Goal: Browse casually: Explore the website without a specific task or goal

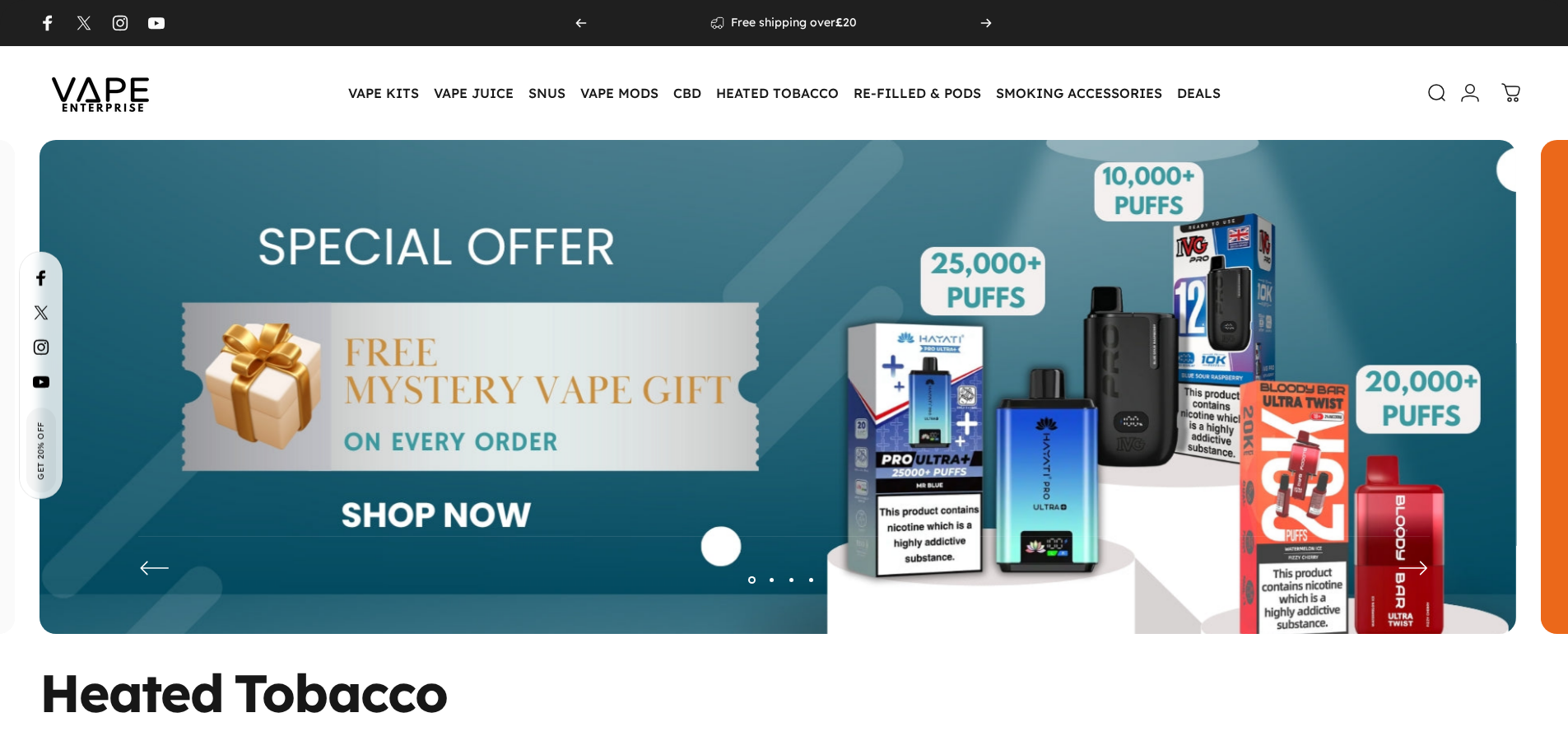
click at [814, 577] on button "Page 4" at bounding box center [811, 579] width 19 height 19
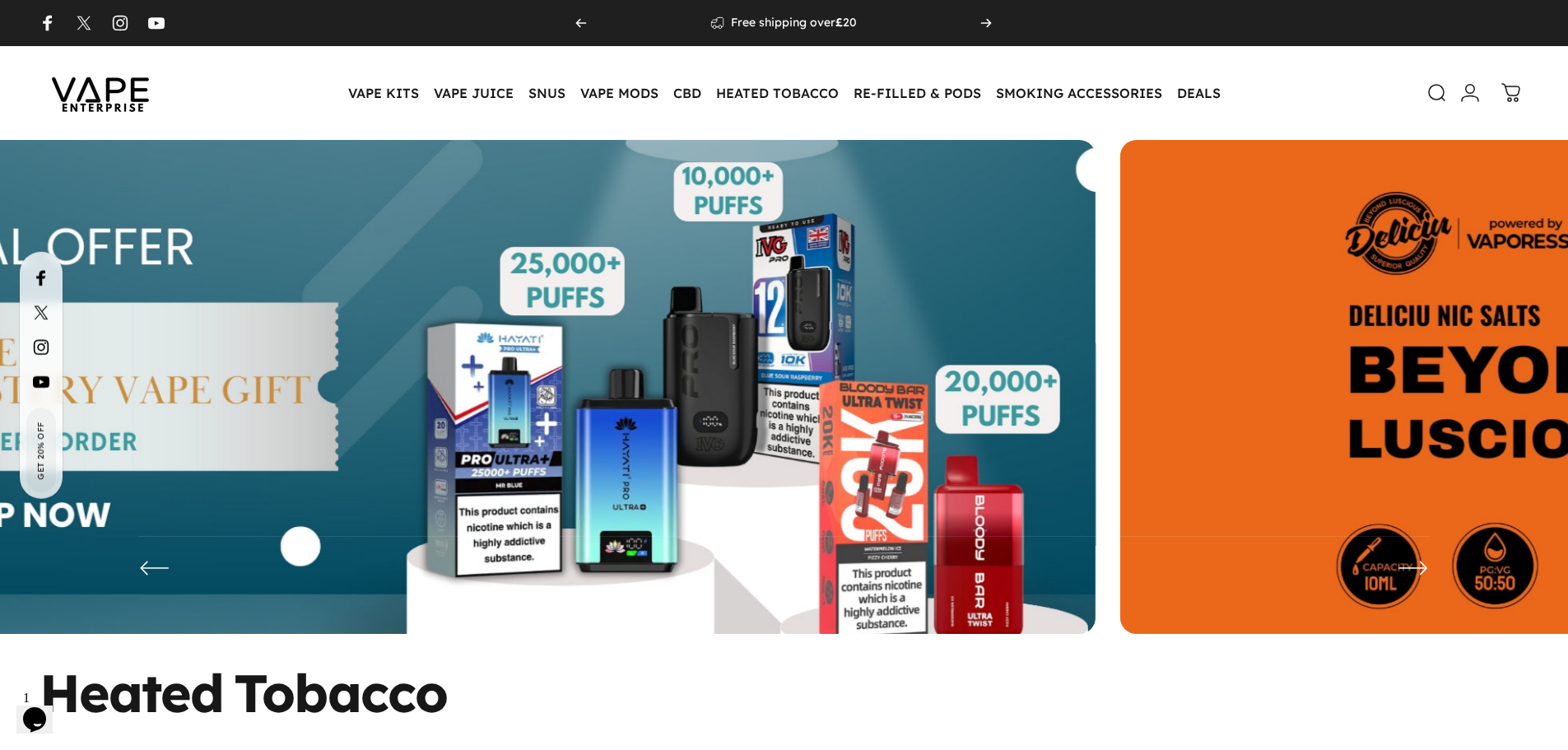
click at [498, 331] on img at bounding box center [358, 399] width 1477 height 519
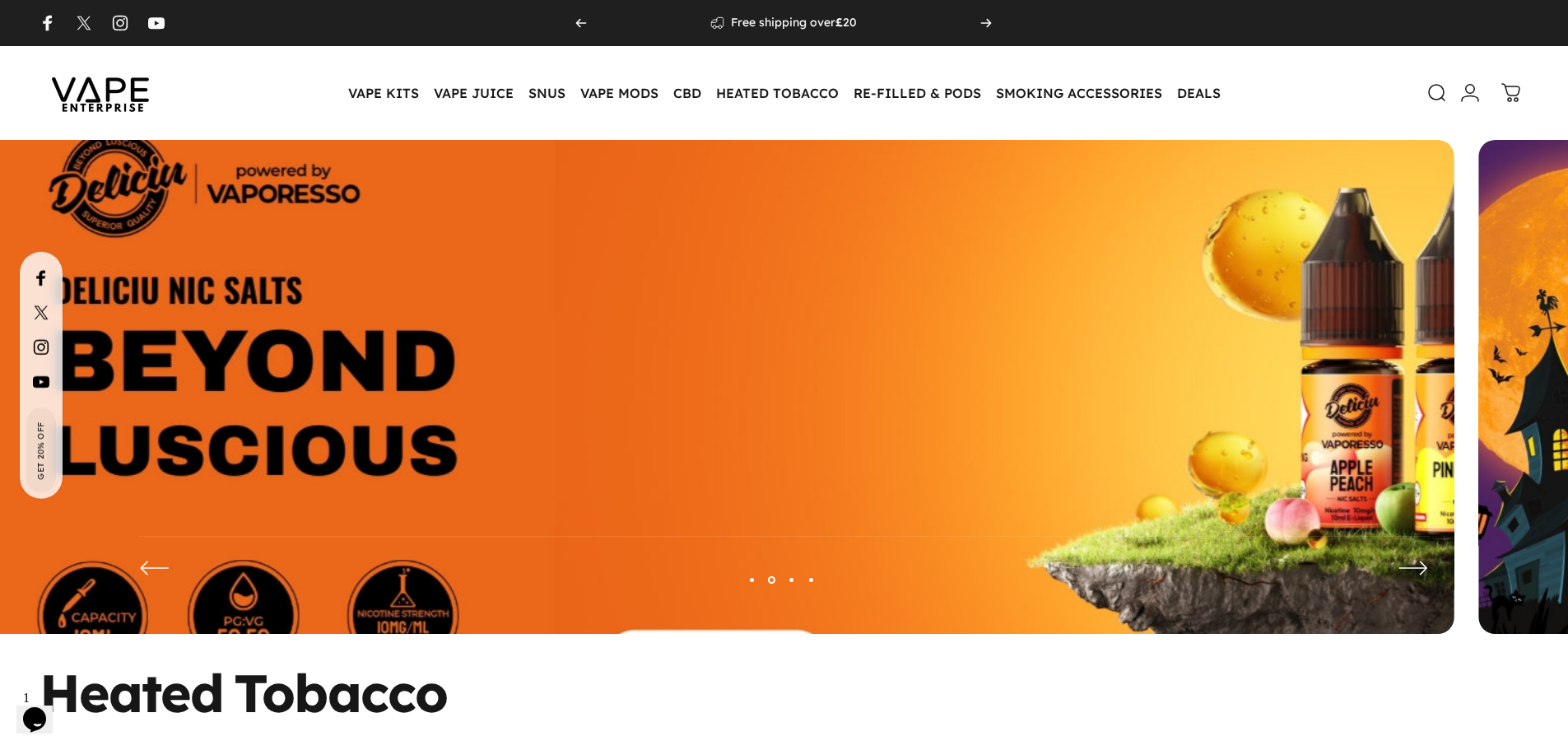
click at [330, 308] on img at bounding box center [716, 399] width 1920 height 674
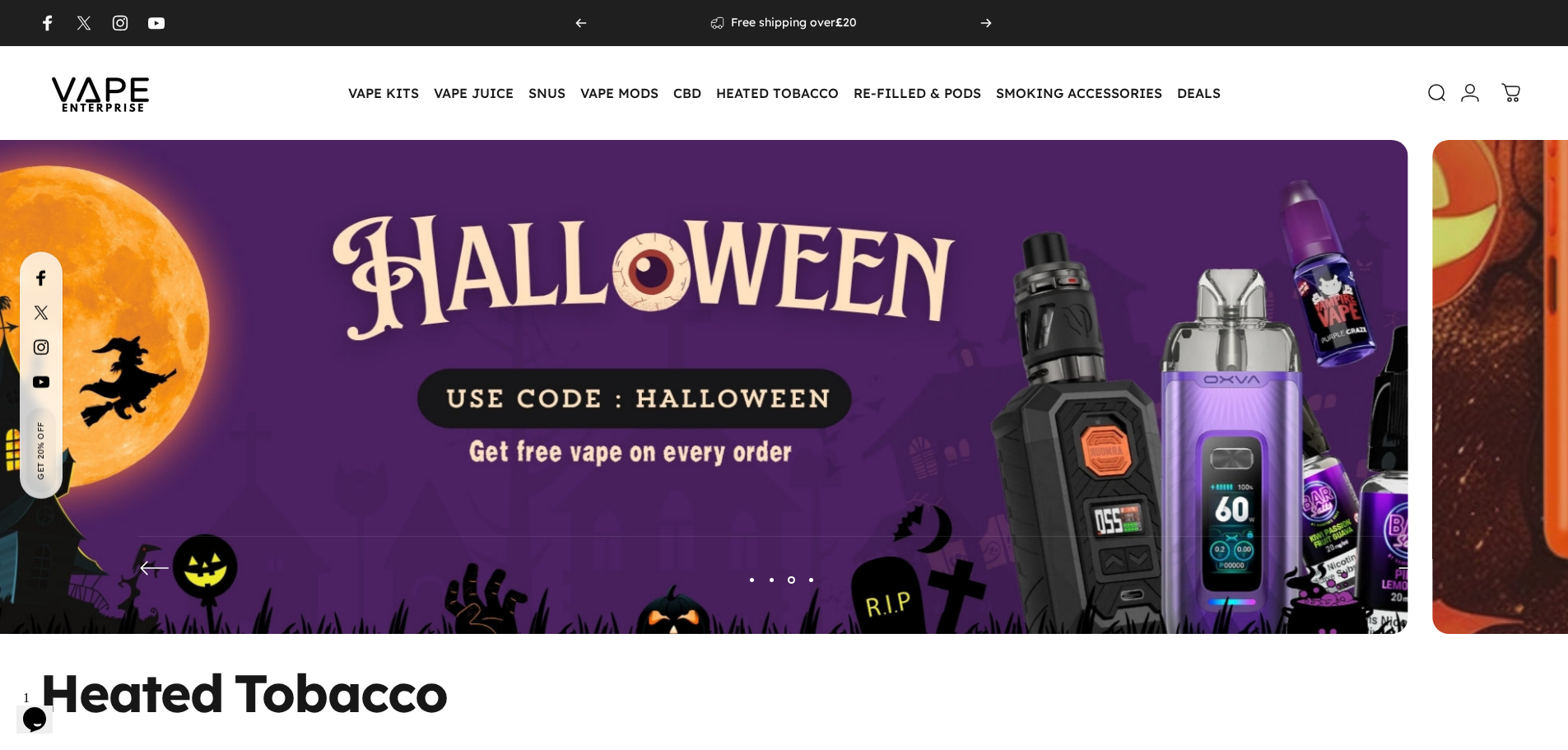
click at [598, 334] on img at bounding box center [670, 399] width 1477 height 519
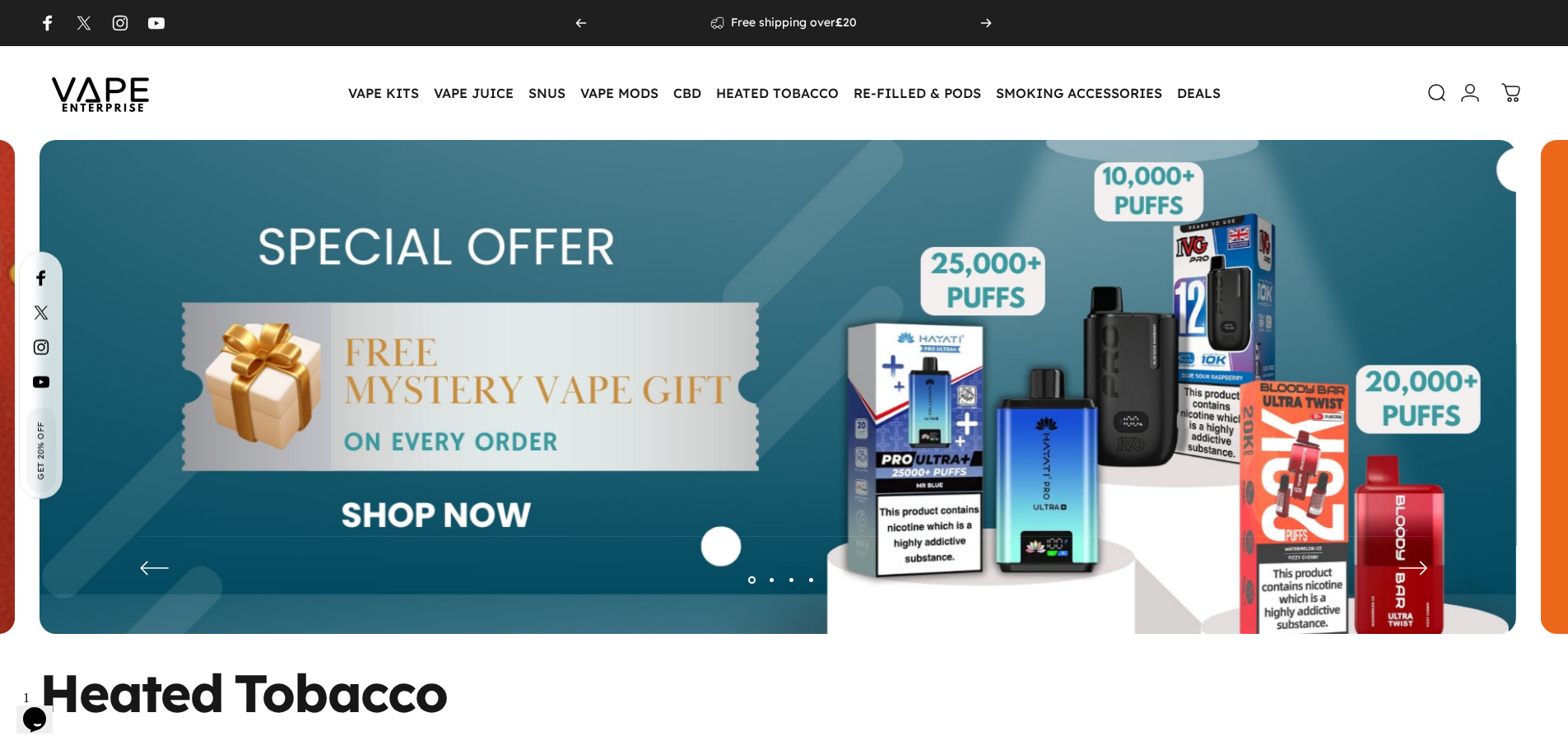
click at [228, 349] on img at bounding box center [778, 399] width 1477 height 519
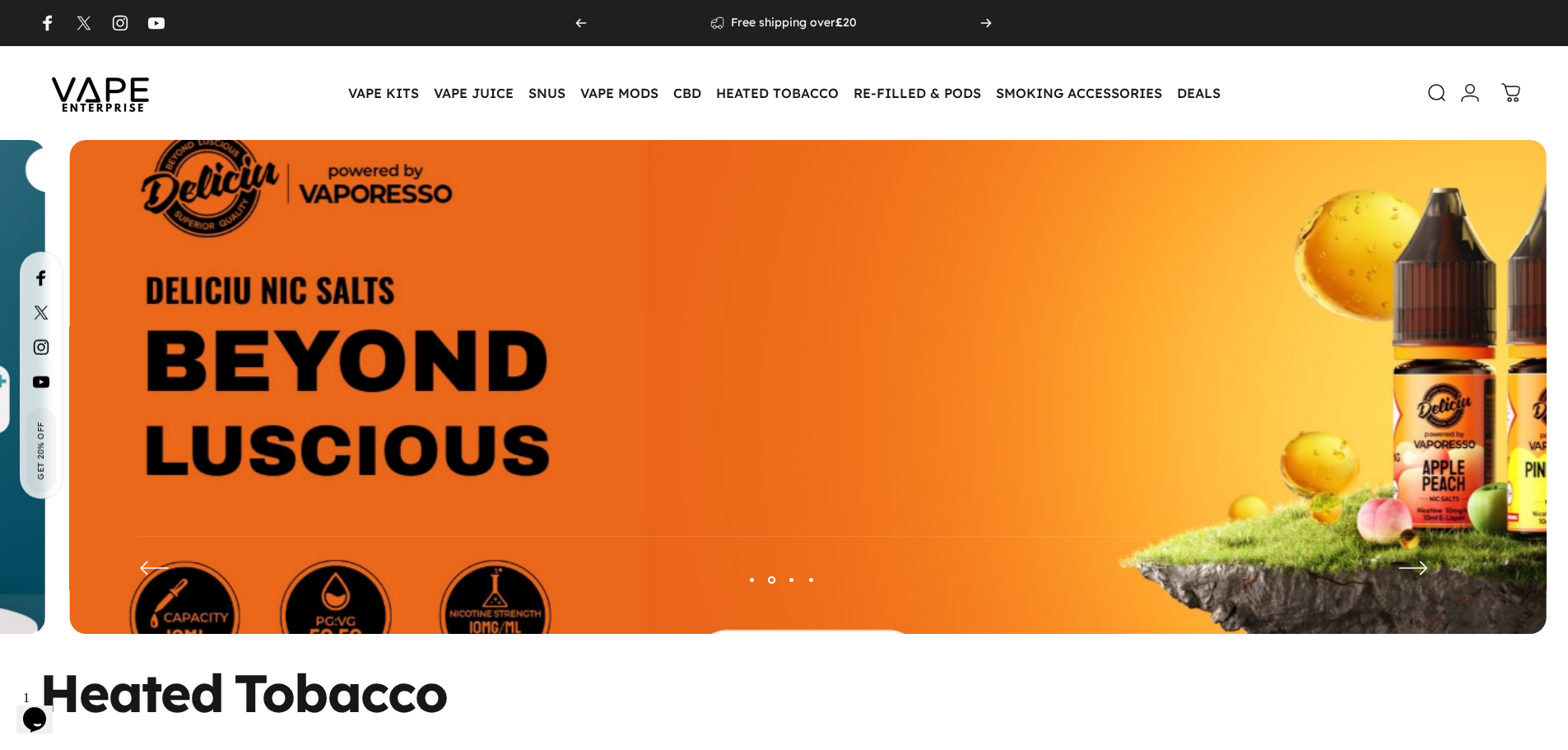
click at [226, 316] on img at bounding box center [808, 399] width 1920 height 674
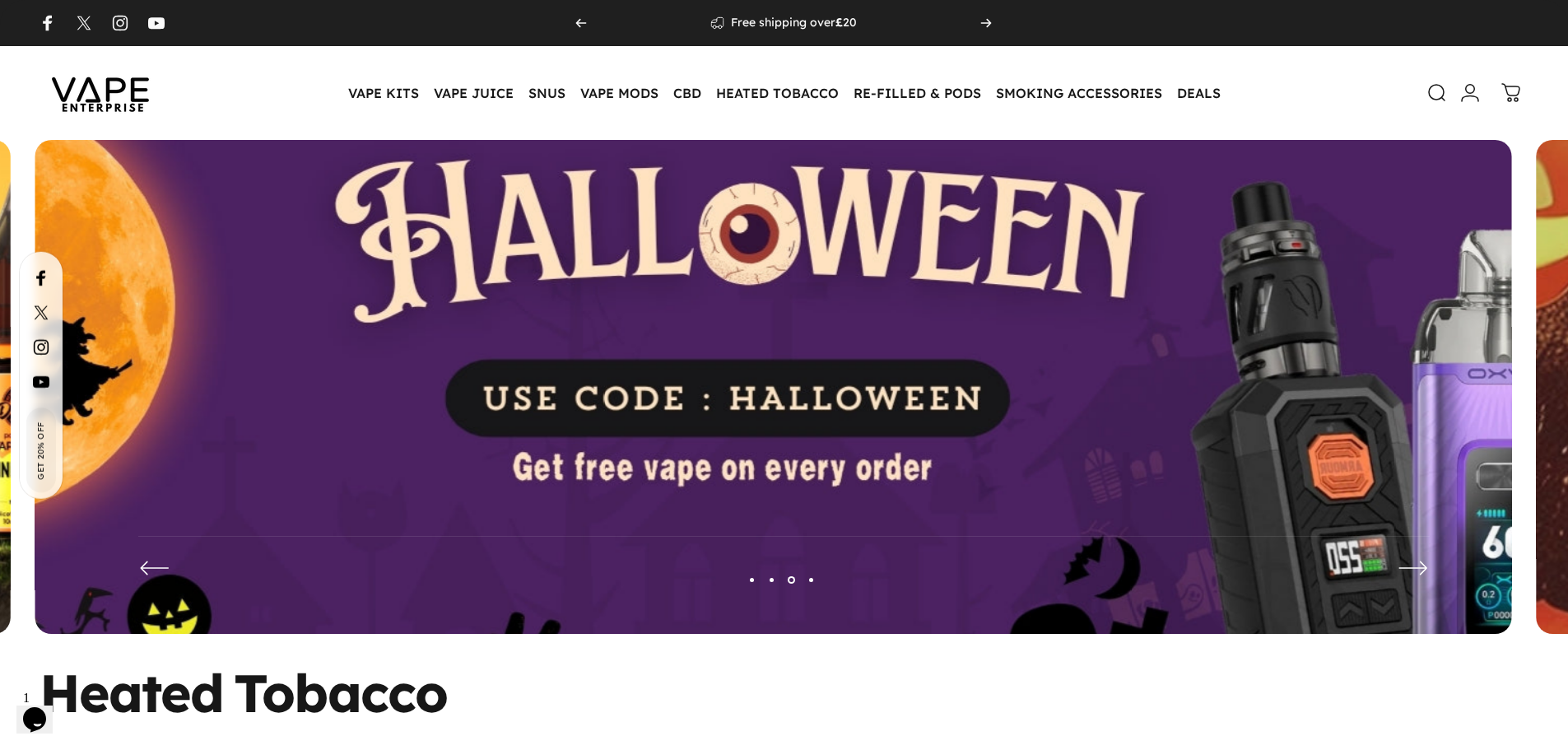
click at [160, 331] on img at bounding box center [773, 399] width 1920 height 674
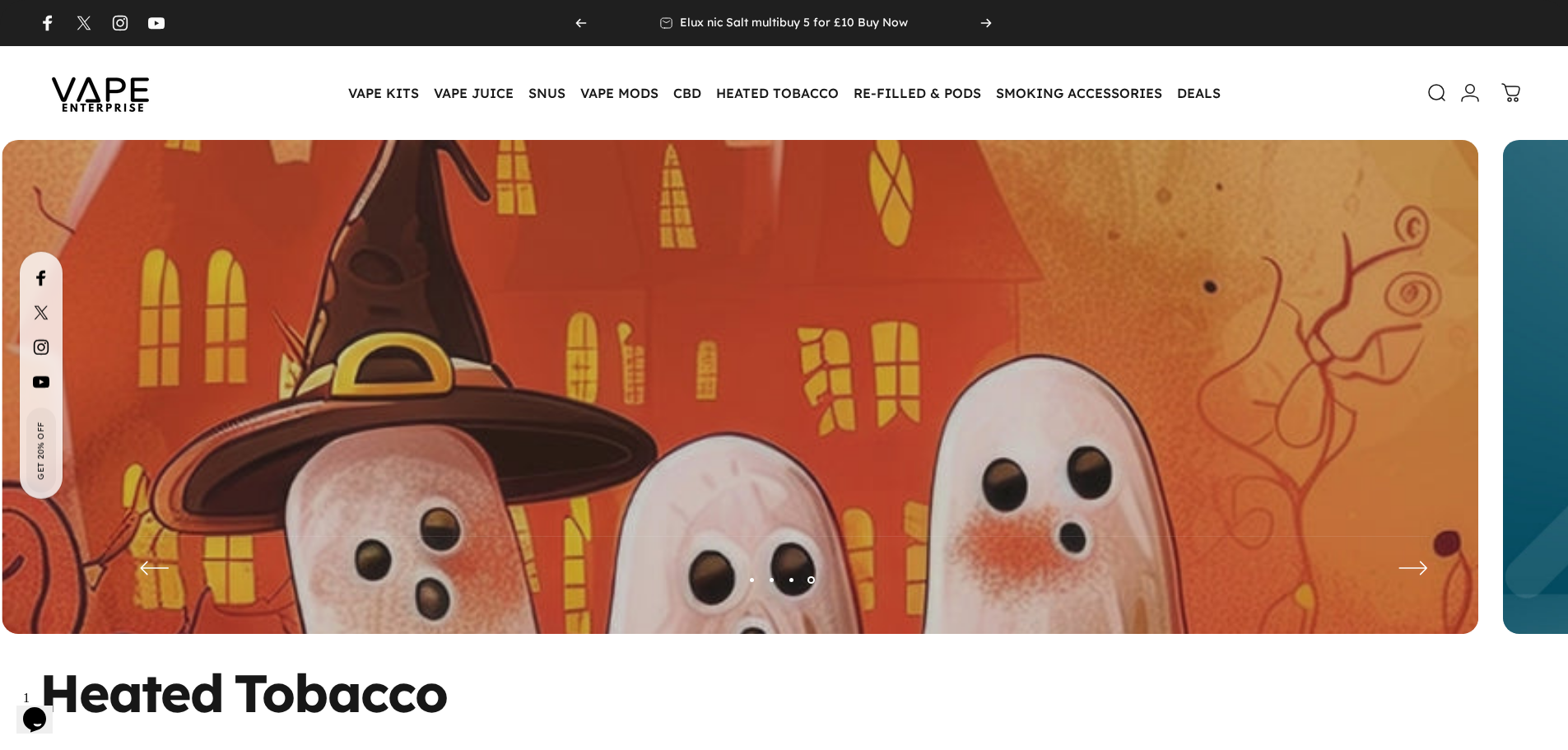
click at [631, 373] on video at bounding box center [740, 399] width 1477 height 519
click at [794, 579] on button "Page 3" at bounding box center [792, 579] width 19 height 19
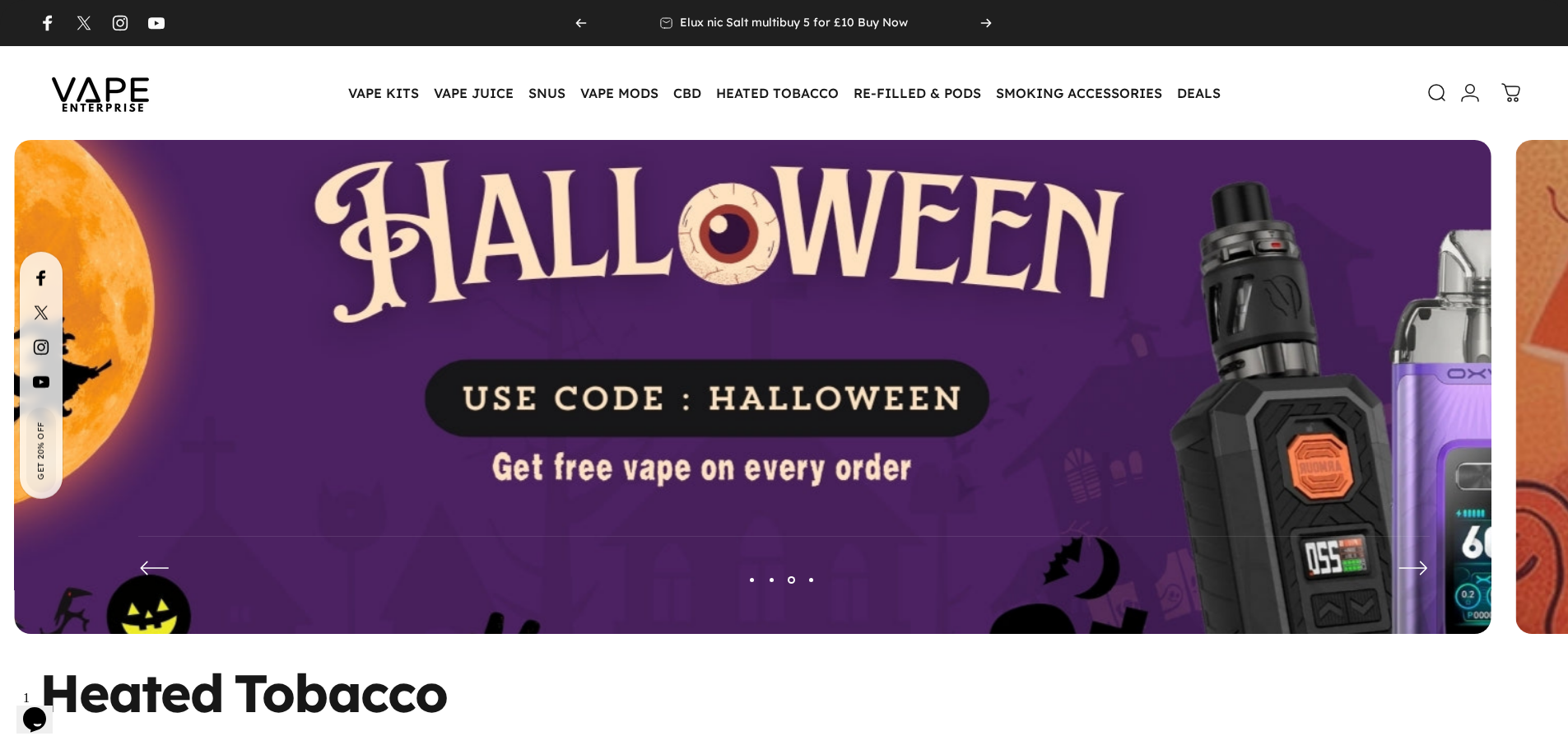
click at [808, 578] on button "Page 4" at bounding box center [811, 579] width 19 height 19
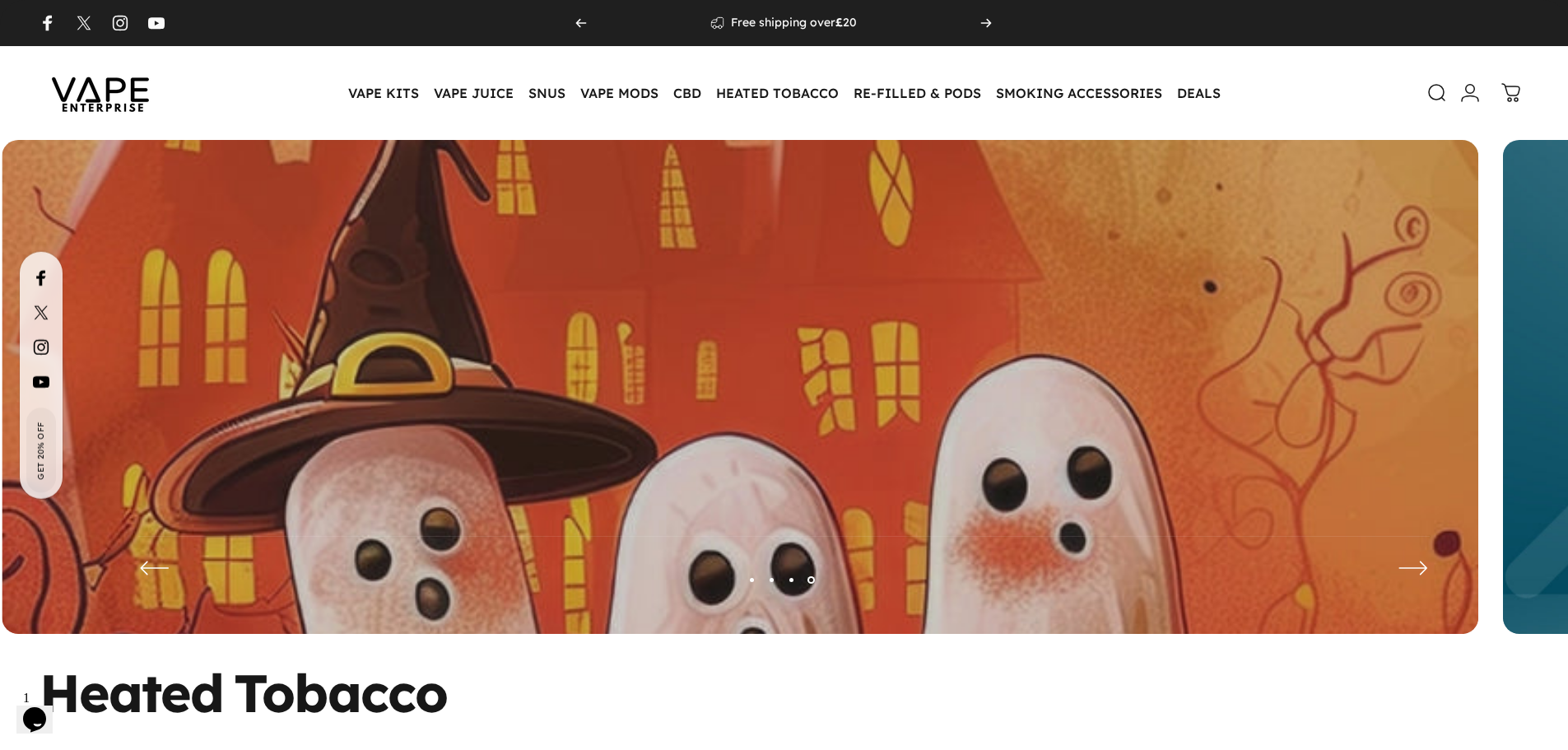
click at [794, 583] on button "Page 3" at bounding box center [792, 579] width 19 height 19
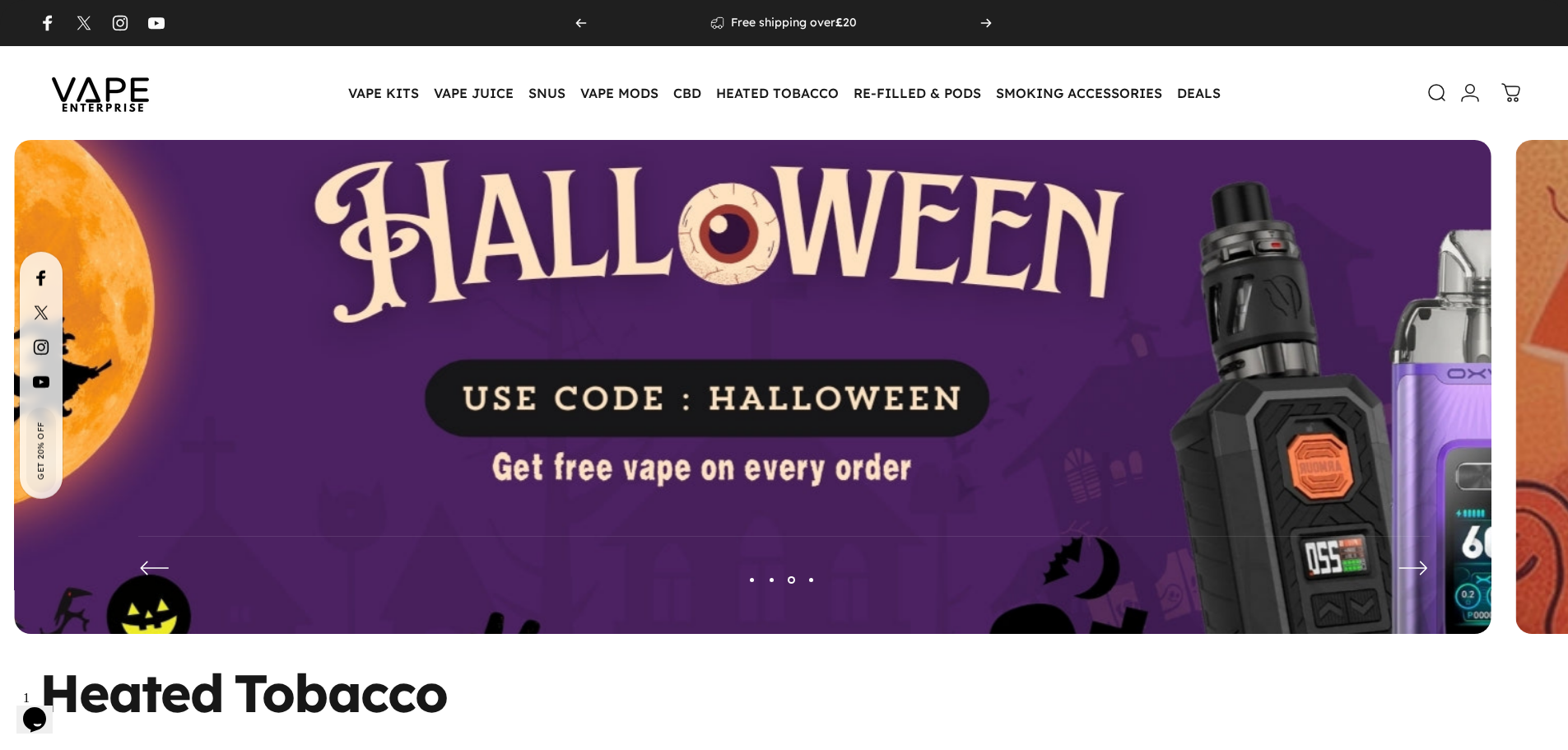
click at [811, 579] on button "Page 4" at bounding box center [811, 579] width 19 height 19
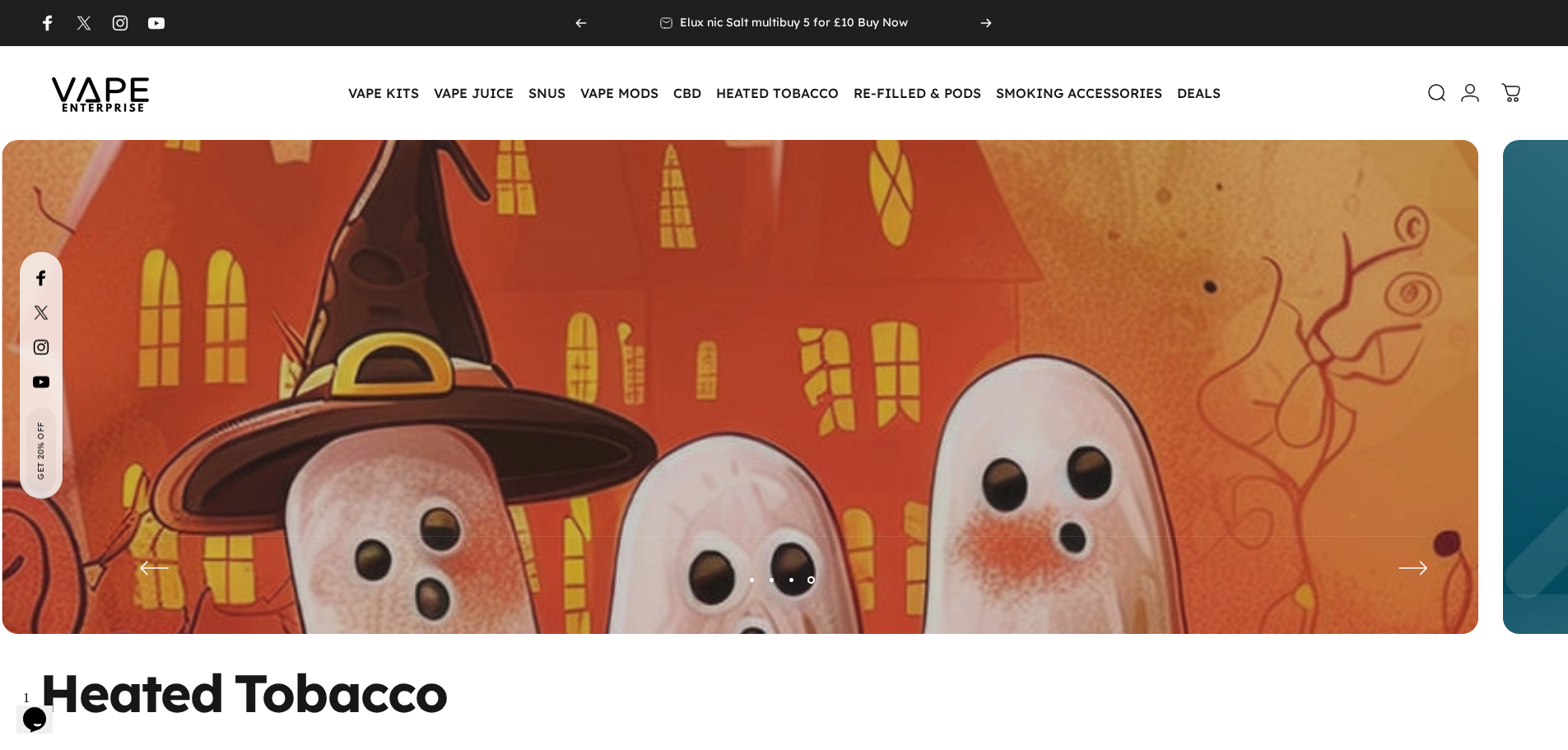
click at [678, 339] on video at bounding box center [740, 399] width 1477 height 519
click at [671, 450] on video at bounding box center [740, 399] width 1477 height 519
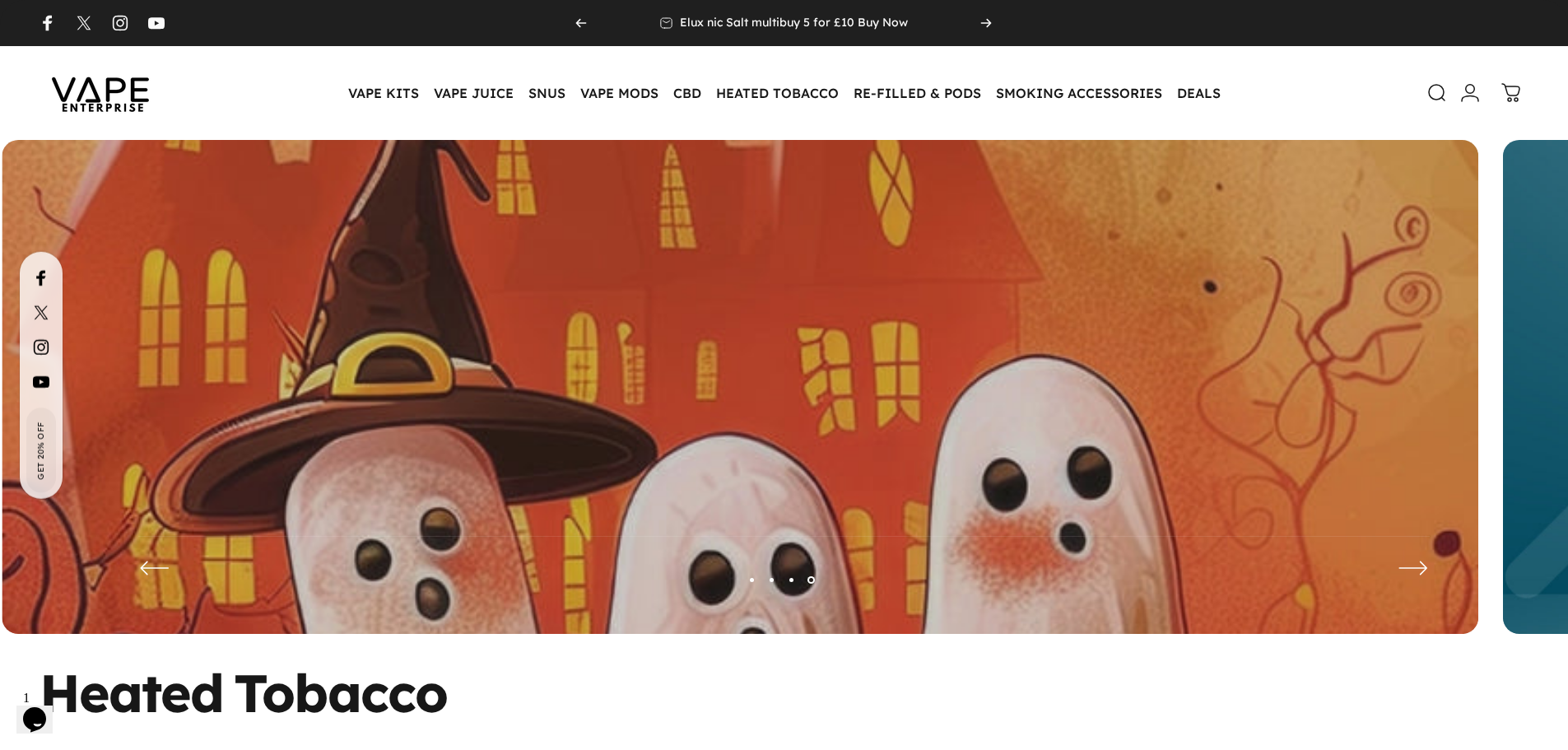
click at [787, 426] on video at bounding box center [740, 399] width 1477 height 519
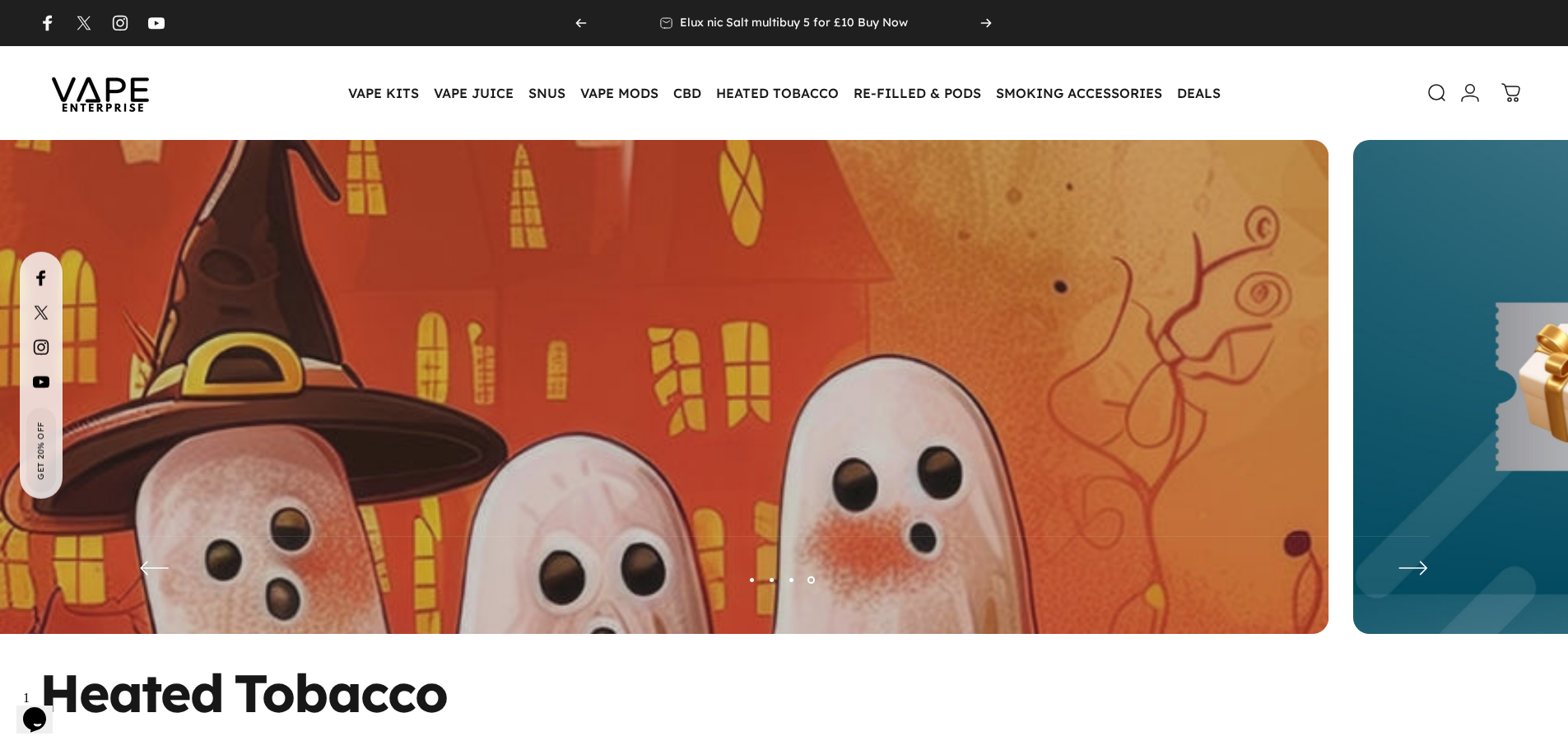
click at [300, 371] on video at bounding box center [590, 399] width 1477 height 519
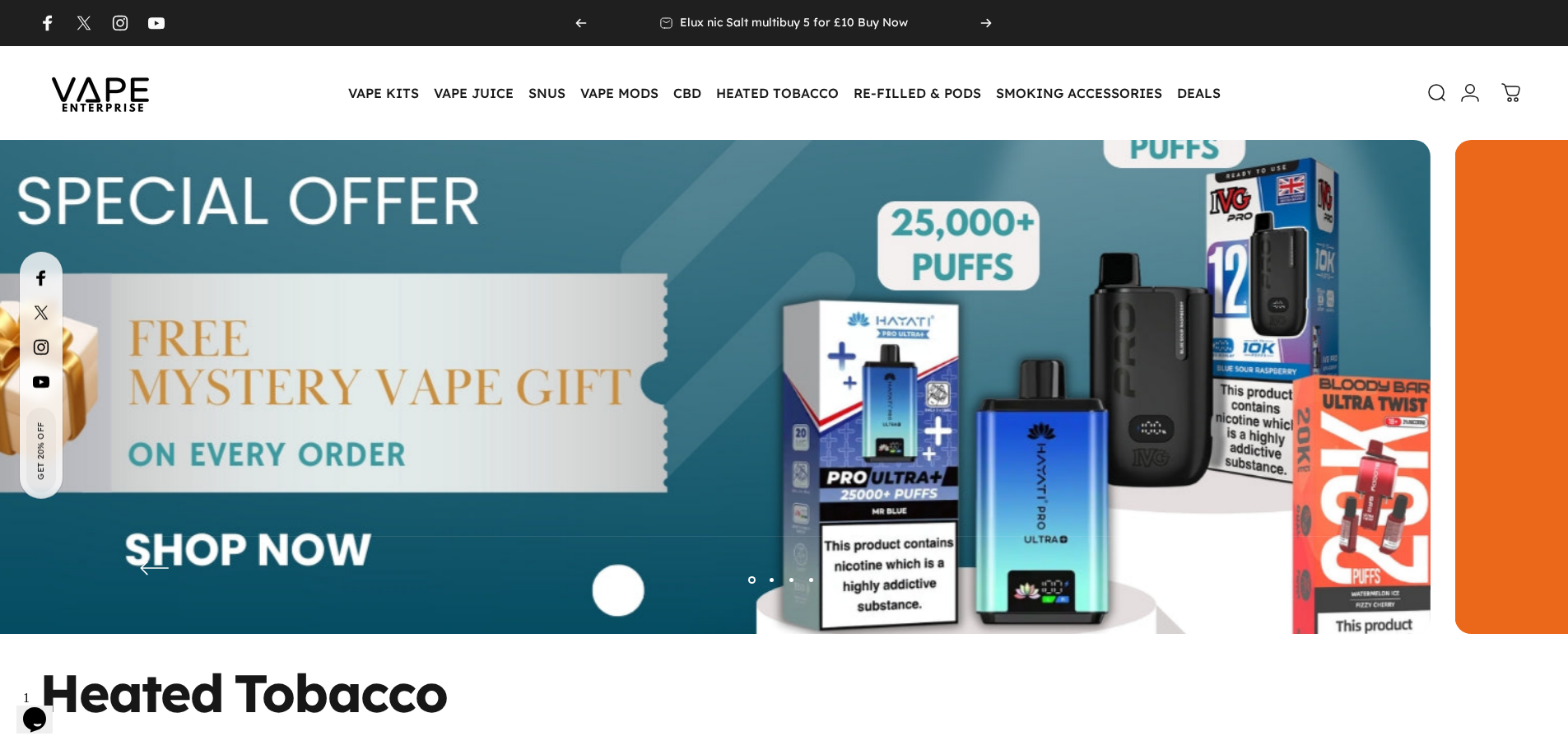
click at [310, 265] on img at bounding box center [693, 399] width 1920 height 674
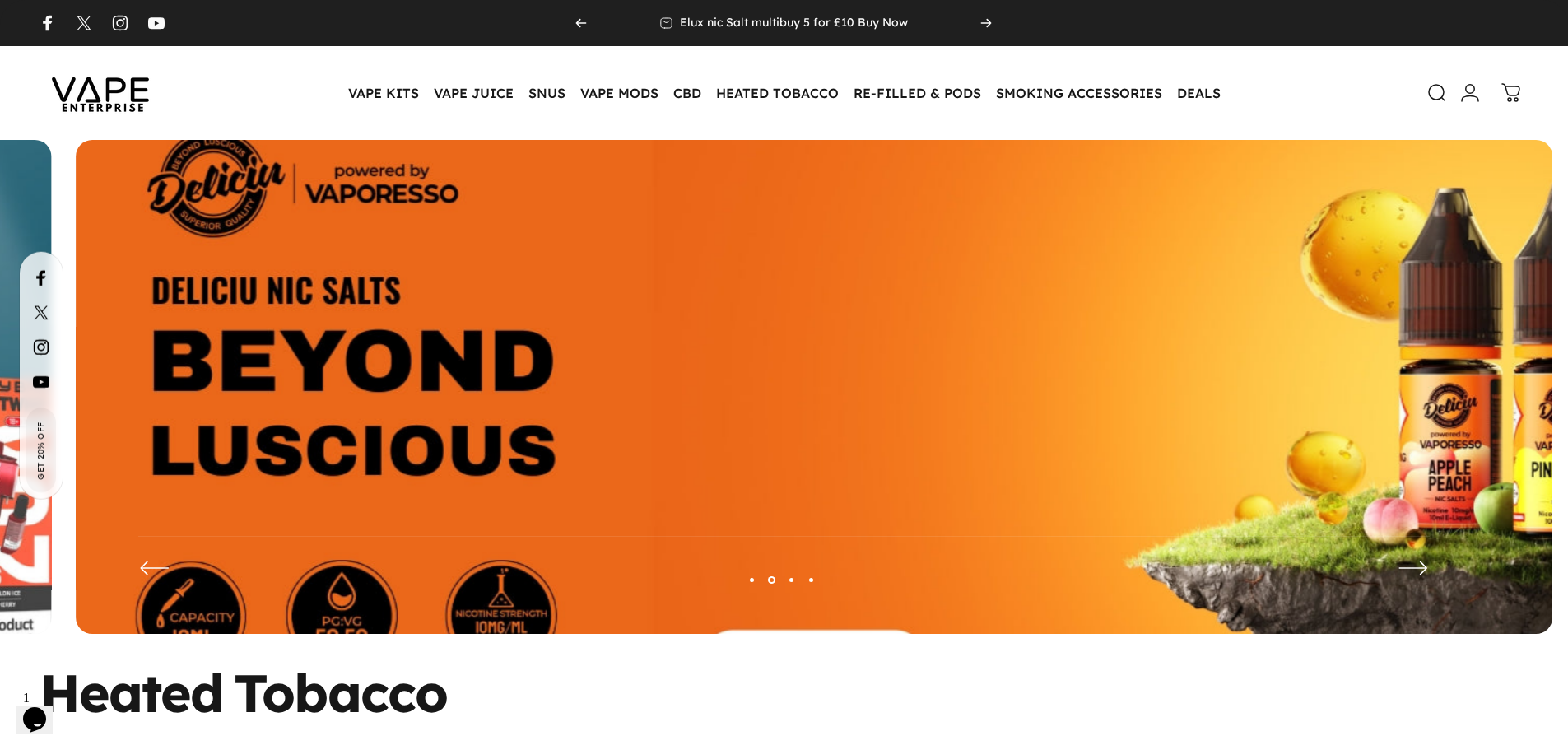
click at [391, 178] on img at bounding box center [814, 399] width 1920 height 674
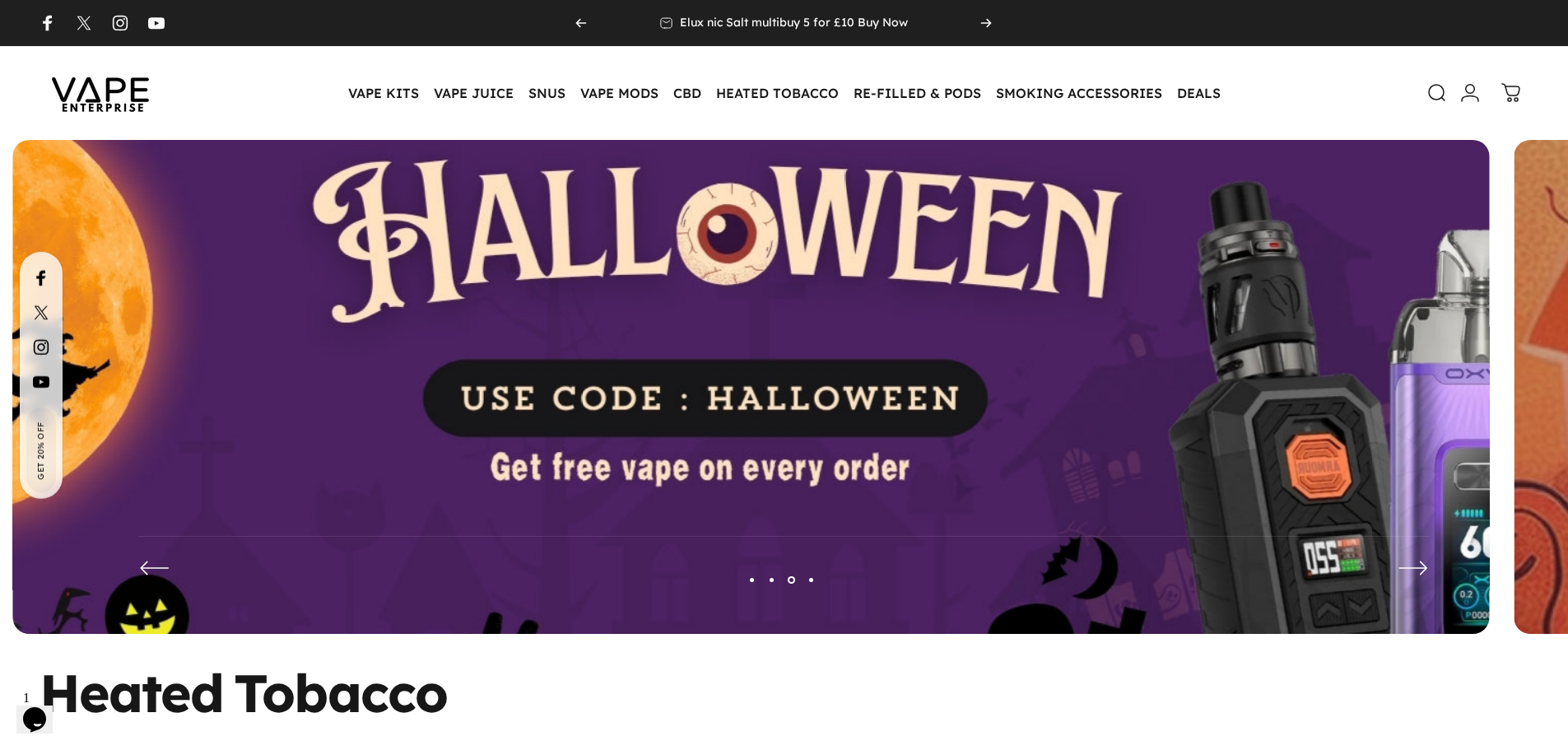
click at [283, 144] on img at bounding box center [751, 399] width 1920 height 674
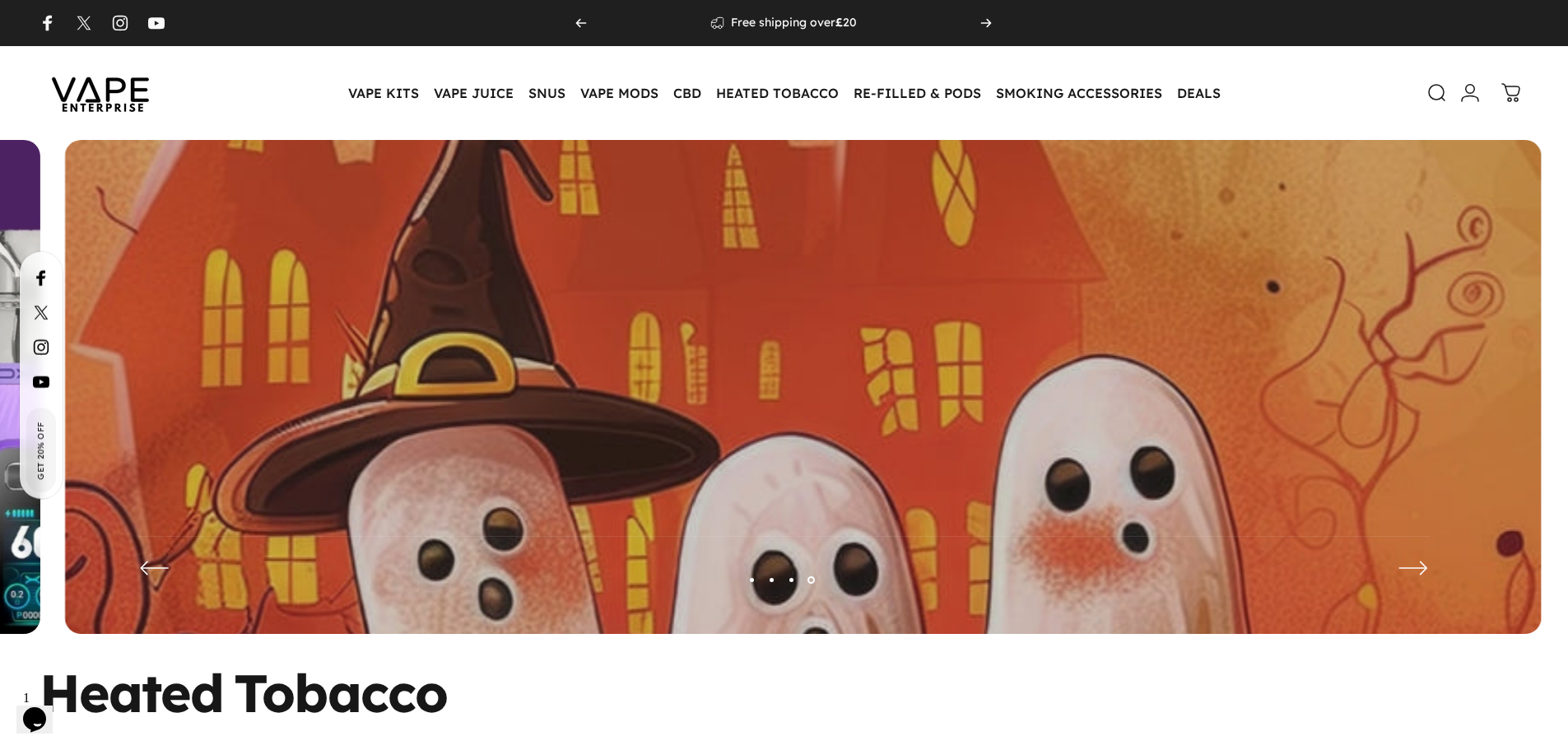
click at [267, 176] on video at bounding box center [803, 399] width 1477 height 519
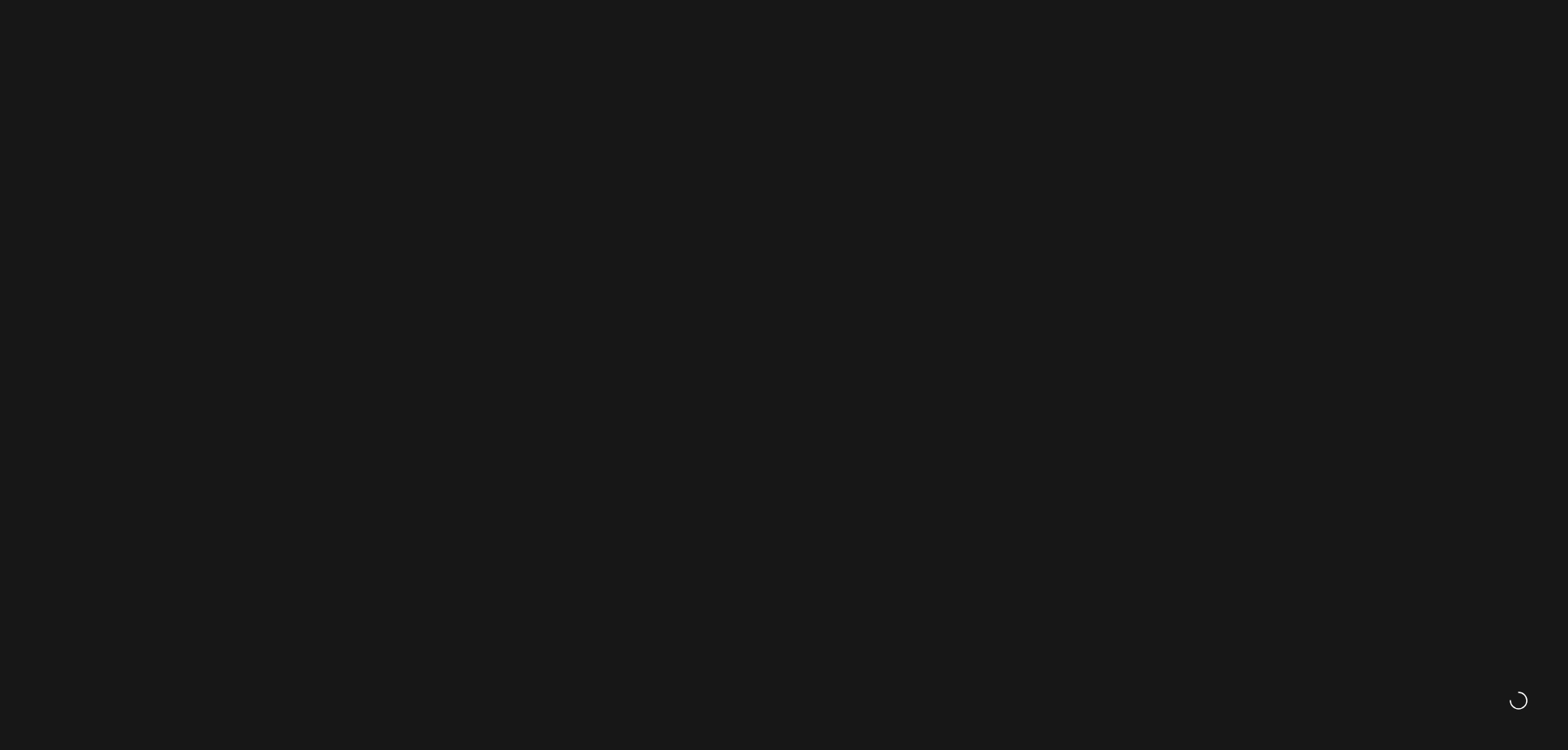
click at [392, 375] on img at bounding box center [778, 399] width 1920 height 674
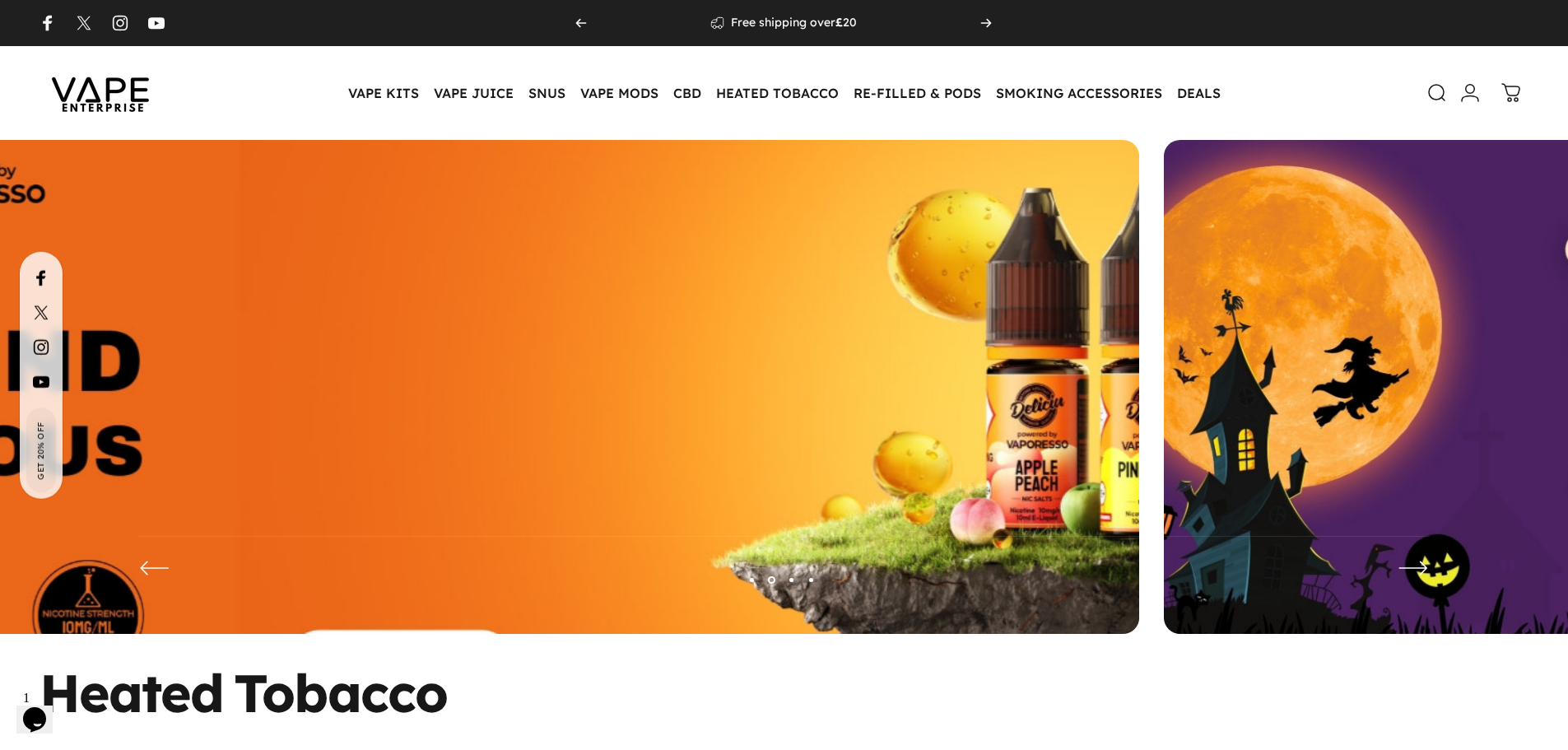
click at [464, 316] on img at bounding box center [401, 399] width 1920 height 674
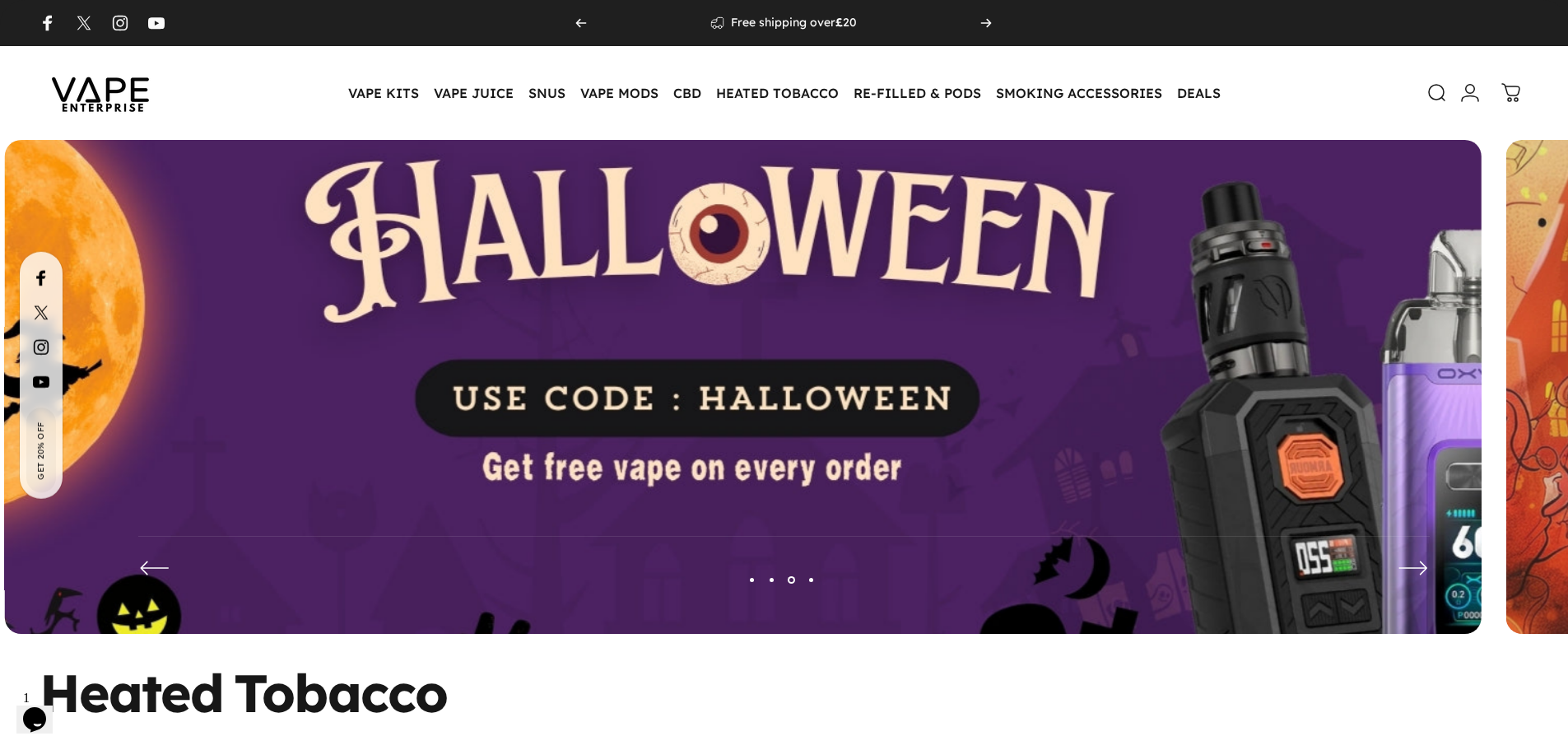
click at [392, 278] on img at bounding box center [743, 399] width 1920 height 674
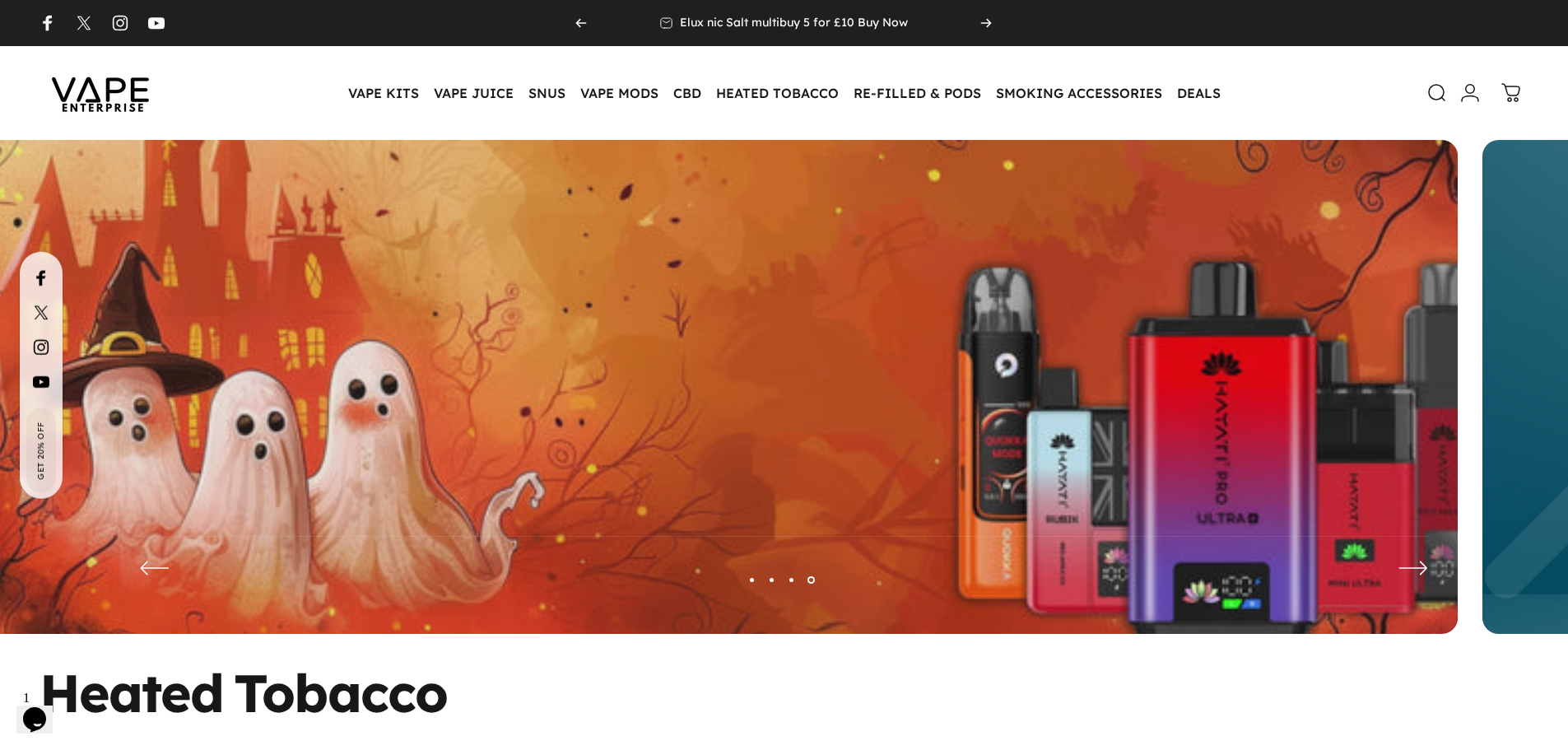
click at [378, 362] on video at bounding box center [720, 399] width 1477 height 519
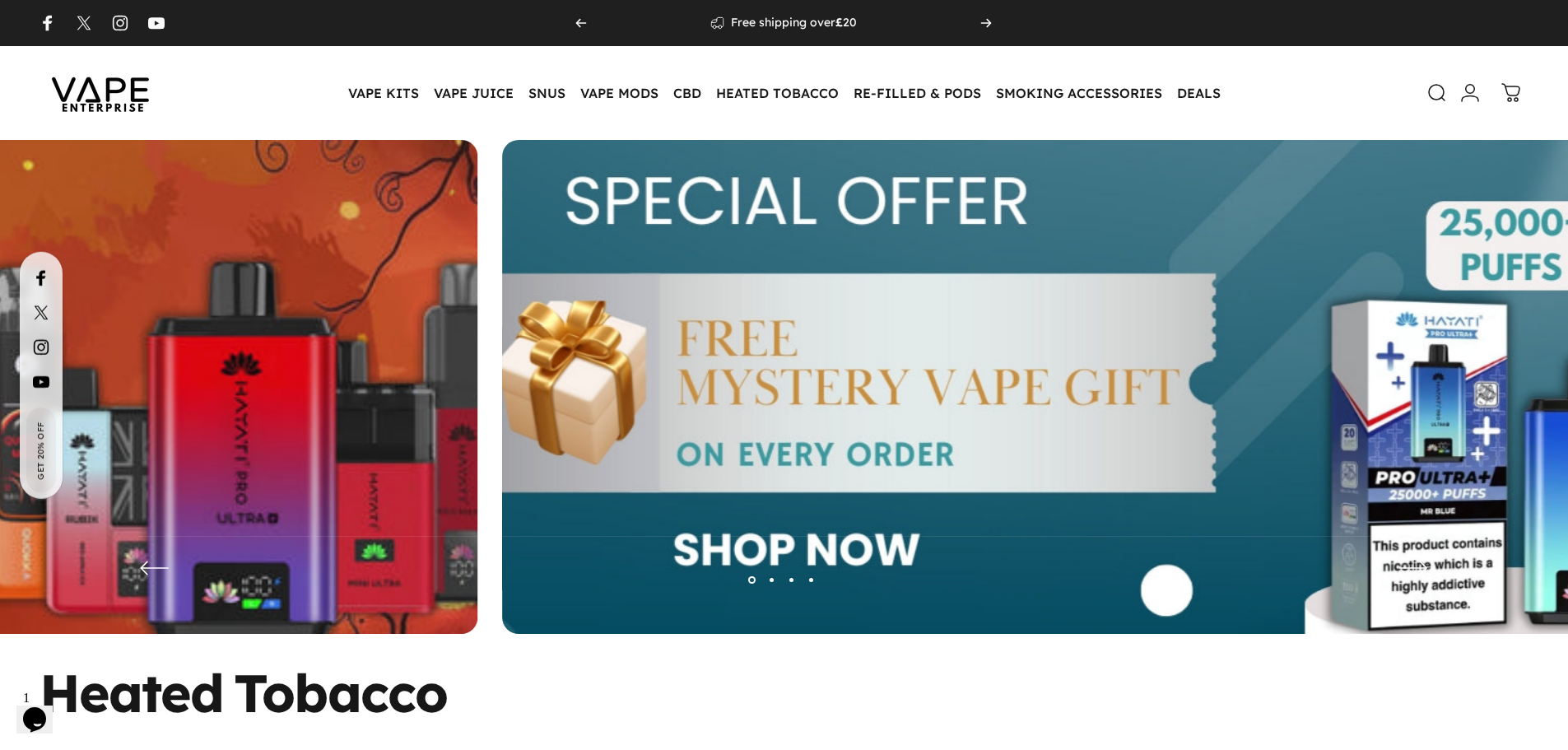
click at [873, 431] on img at bounding box center [1241, 399] width 1920 height 674
